Goal: Task Accomplishment & Management: Use online tool/utility

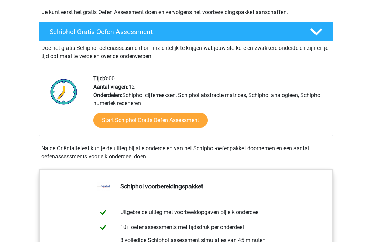
scroll to position [175, 0]
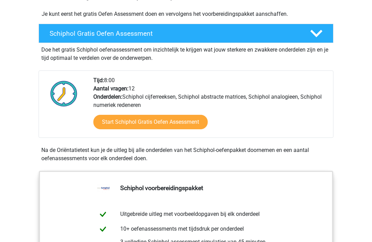
click at [126, 125] on link "Start Schiphol Gratis Oefen Assessment" at bounding box center [150, 122] width 114 height 14
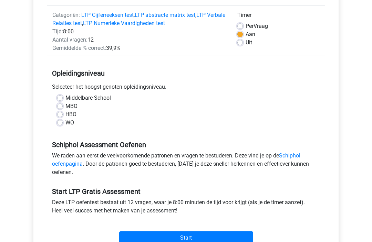
scroll to position [84, 0]
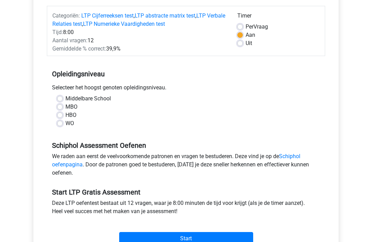
click at [65, 101] on label "Middelbare School" at bounding box center [87, 99] width 45 height 8
click at [59, 101] on input "Middelbare School" at bounding box center [60, 98] width 6 height 7
radio input "true"
click at [65, 108] on label "MBO" at bounding box center [71, 107] width 12 height 8
click at [62, 108] on input "MBO" at bounding box center [60, 106] width 6 height 7
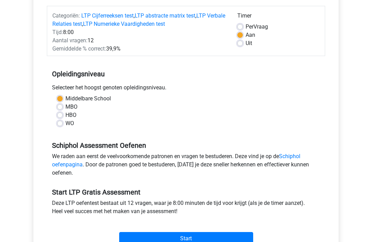
radio input "true"
click at [167, 234] on input "Start" at bounding box center [186, 238] width 134 height 13
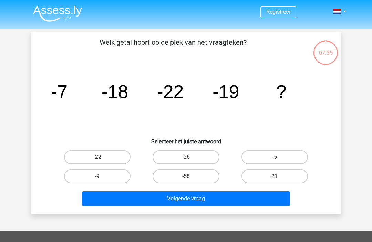
click at [178, 179] on label "-58" at bounding box center [185, 177] width 66 height 14
click at [186, 179] on input "-58" at bounding box center [188, 179] width 4 height 4
radio input "true"
click at [176, 202] on button "Volgende vraag" at bounding box center [186, 199] width 208 height 14
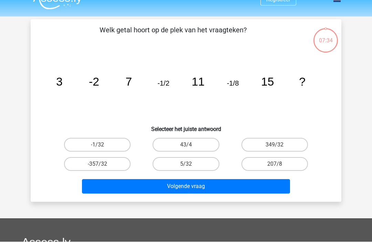
scroll to position [32, 0]
